Goal: Information Seeking & Learning: Learn about a topic

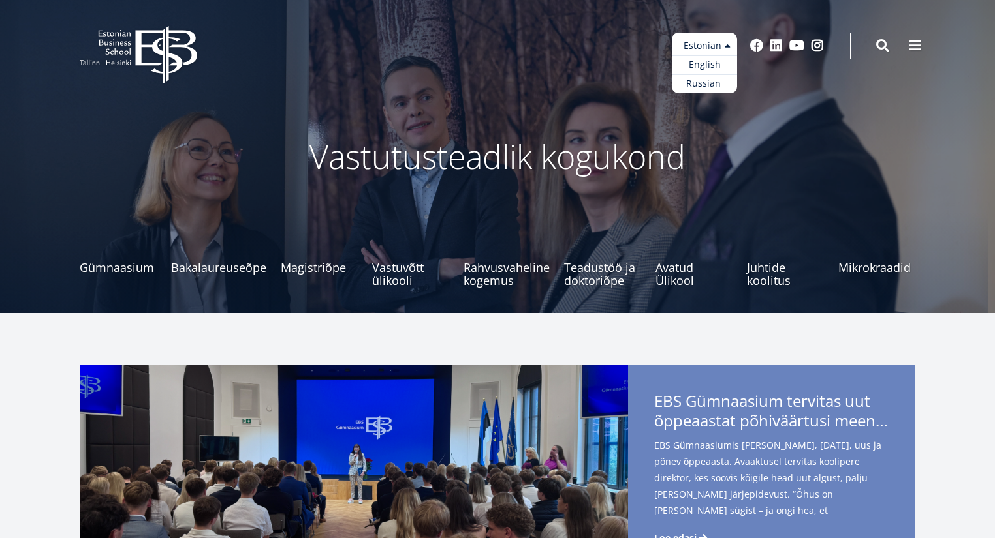
click at [708, 44] on ul "Estonian English Russian" at bounding box center [704, 63] width 65 height 61
click at [709, 80] on link "Russian" at bounding box center [704, 83] width 65 height 19
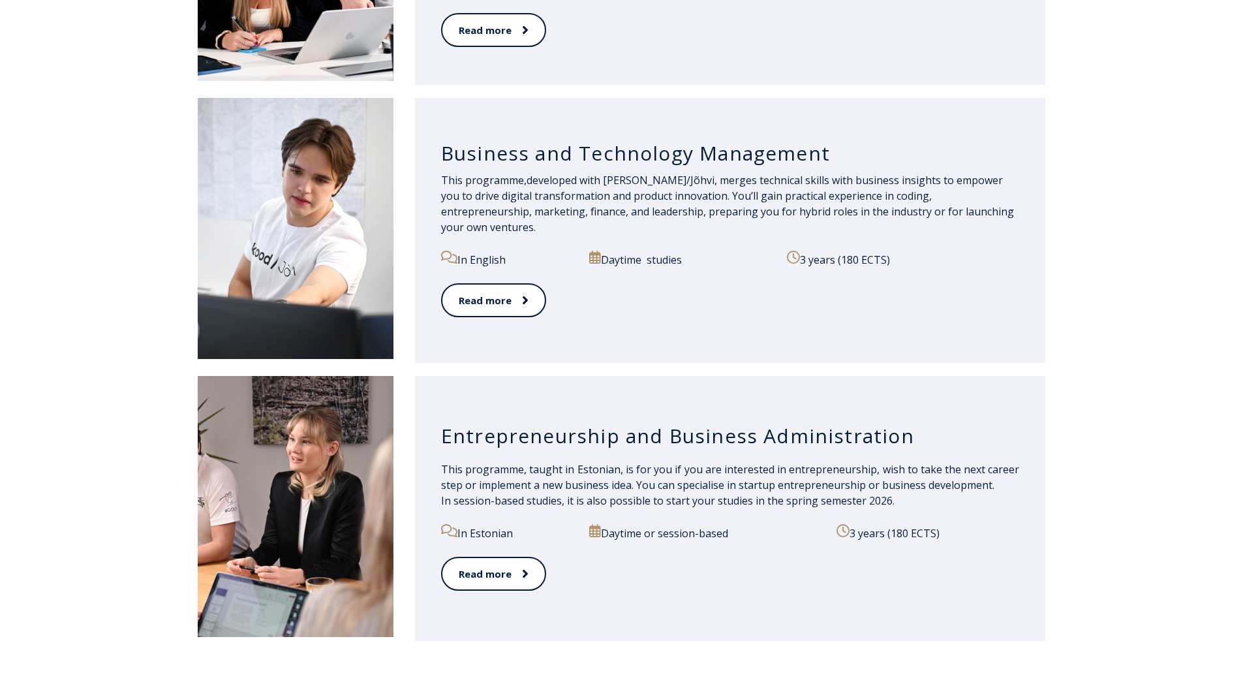
scroll to position [1284, 0]
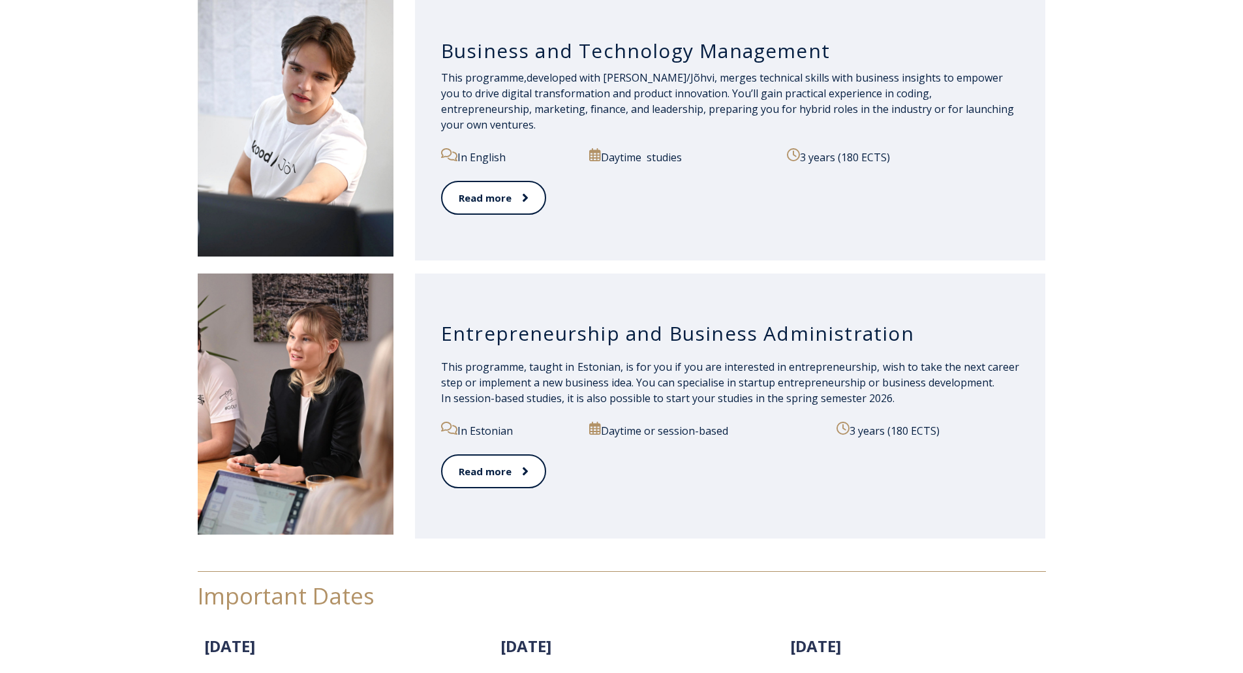
click at [522, 342] on h3 "Entrepreneurship and Business Administration" at bounding box center [730, 333] width 579 height 25
click at [610, 339] on h3 "Entrepreneurship and Business Administration" at bounding box center [730, 333] width 579 height 25
click at [518, 460] on link "Read more" at bounding box center [493, 472] width 104 height 36
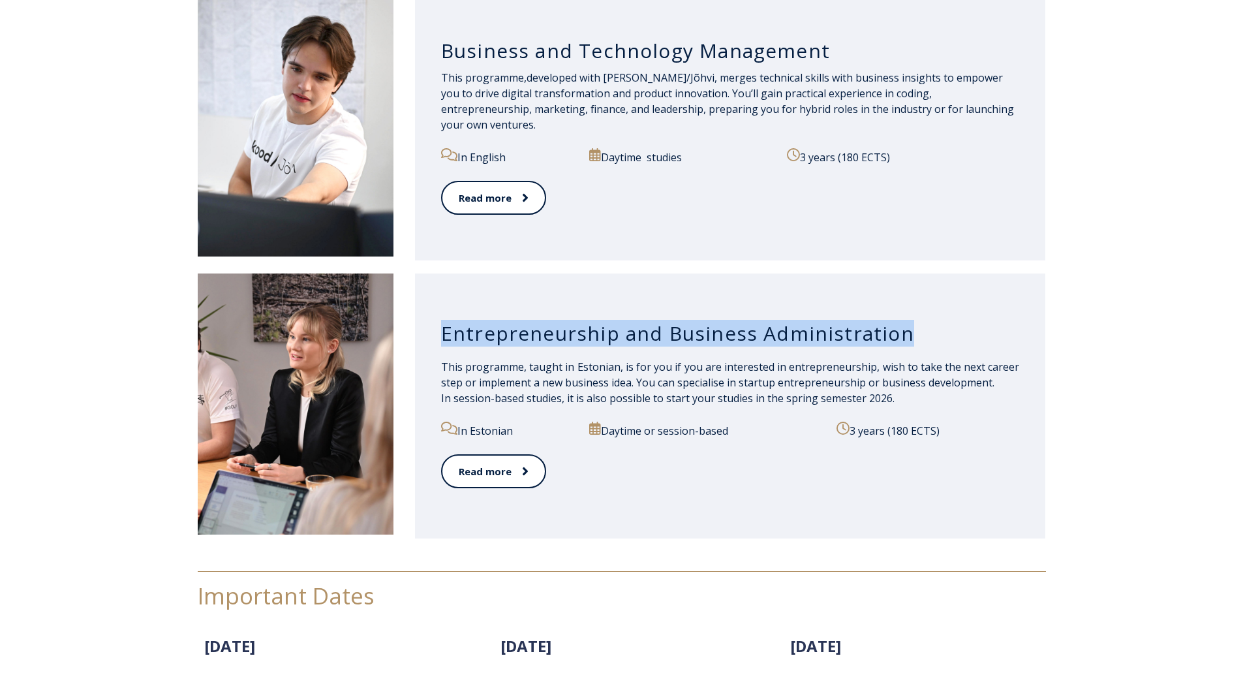
drag, startPoint x: 443, startPoint y: 335, endPoint x: 897, endPoint y: 324, distance: 455.1
click at [897, 324] on h3 "Entrepreneurship and Business Administration" at bounding box center [730, 333] width 579 height 25
copy h3 "Entrepreneurship and Business Administration"
